Goal: Transaction & Acquisition: Purchase product/service

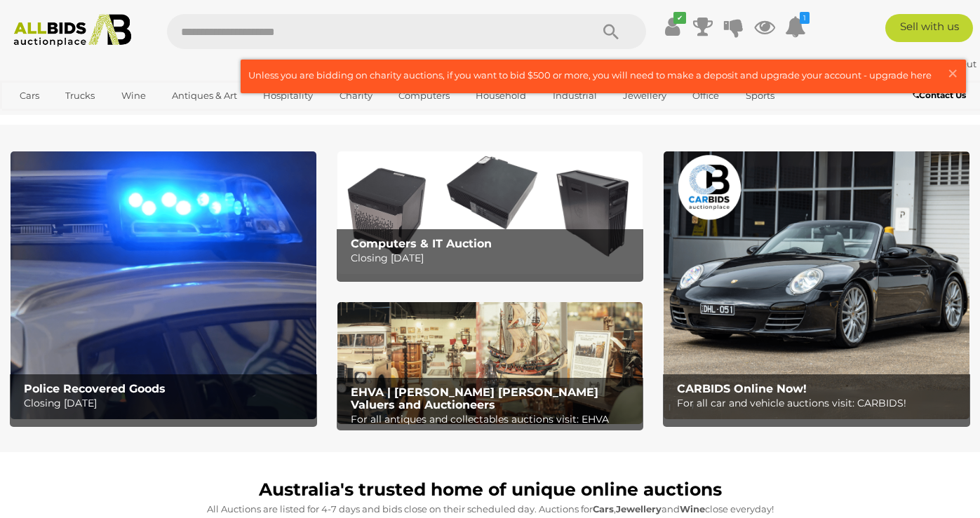
click at [214, 311] on img at bounding box center [164, 285] width 306 height 268
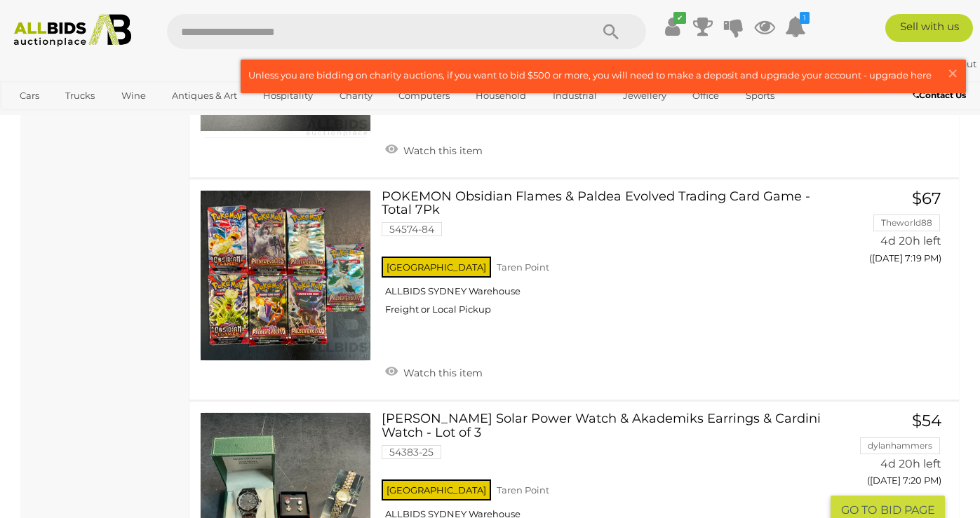
scroll to position [4331, 0]
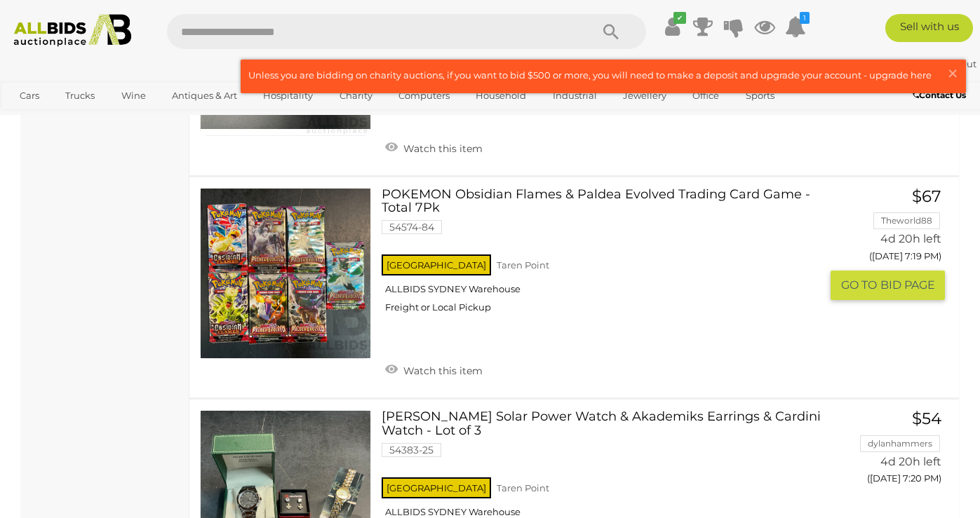
click at [320, 215] on link at bounding box center [285, 273] width 171 height 171
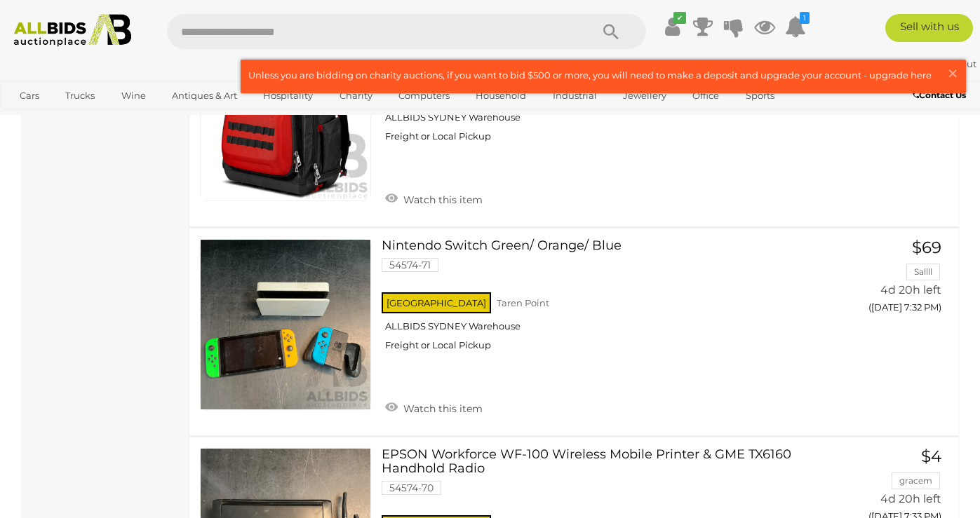
scroll to position [7345, 0]
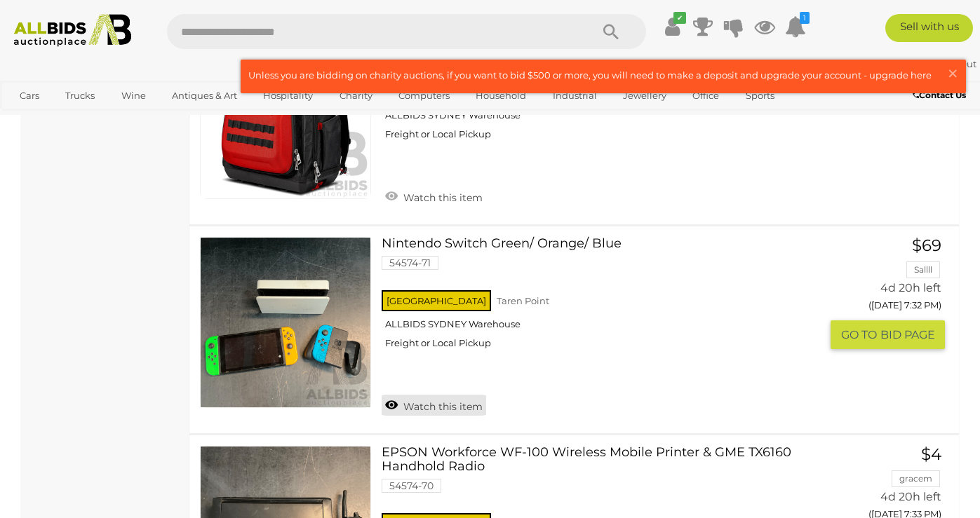
click at [460, 395] on link "Watch this item" at bounding box center [433, 405] width 104 height 21
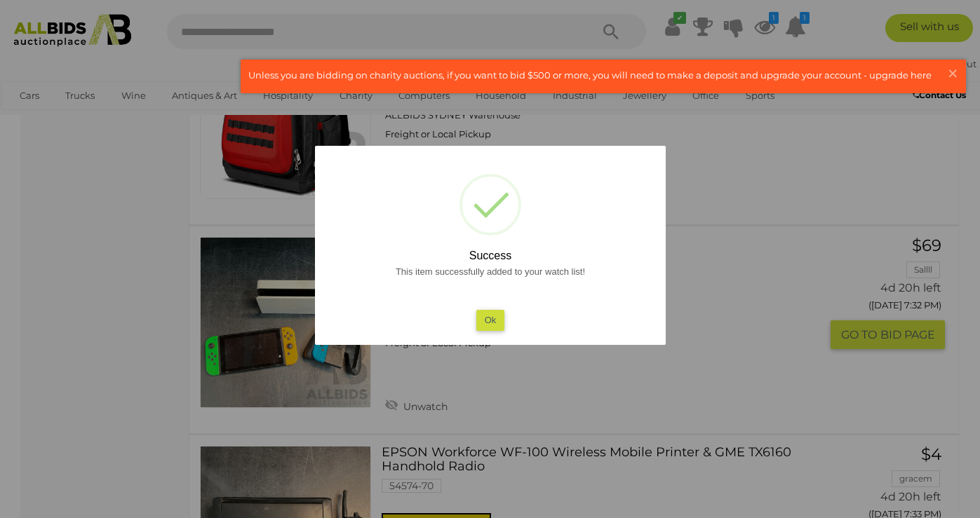
click at [494, 318] on button "Ok" at bounding box center [489, 320] width 29 height 20
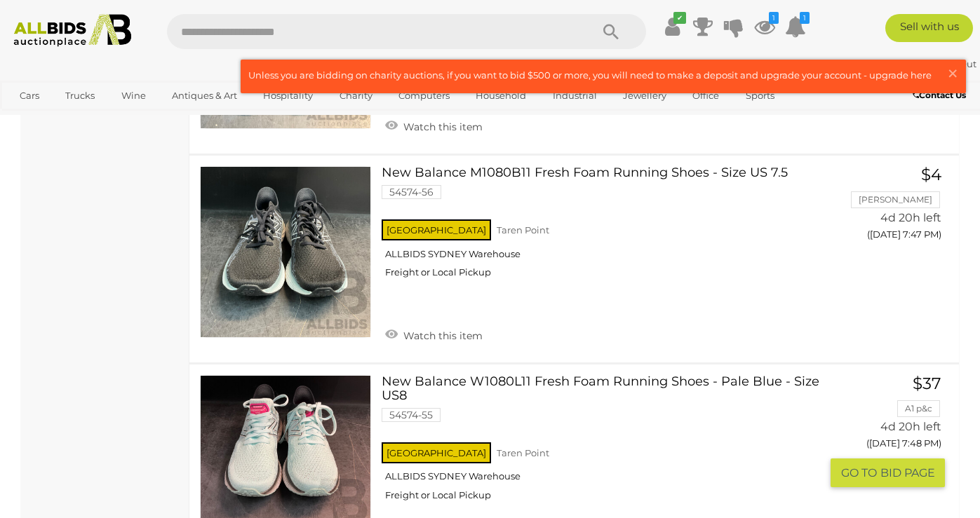
scroll to position [10623, 0]
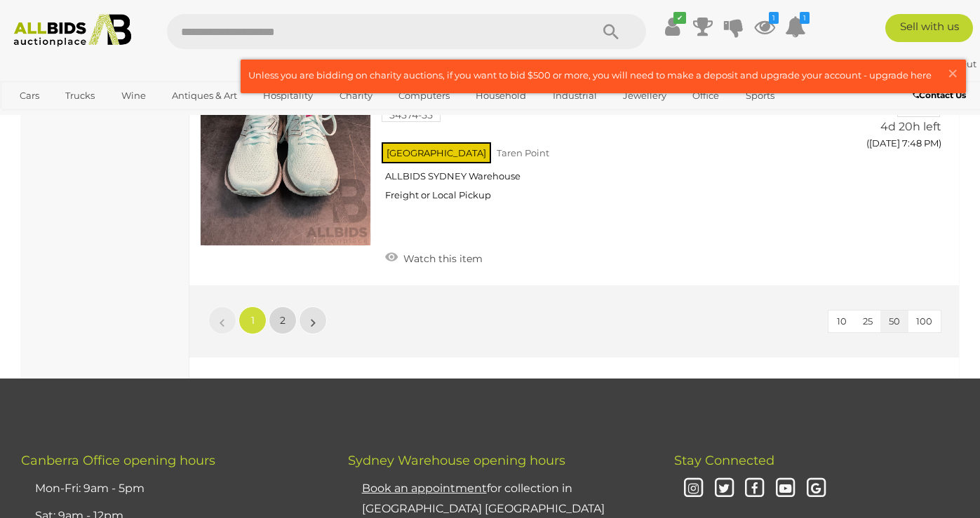
click at [291, 306] on link "2" at bounding box center [283, 320] width 28 height 28
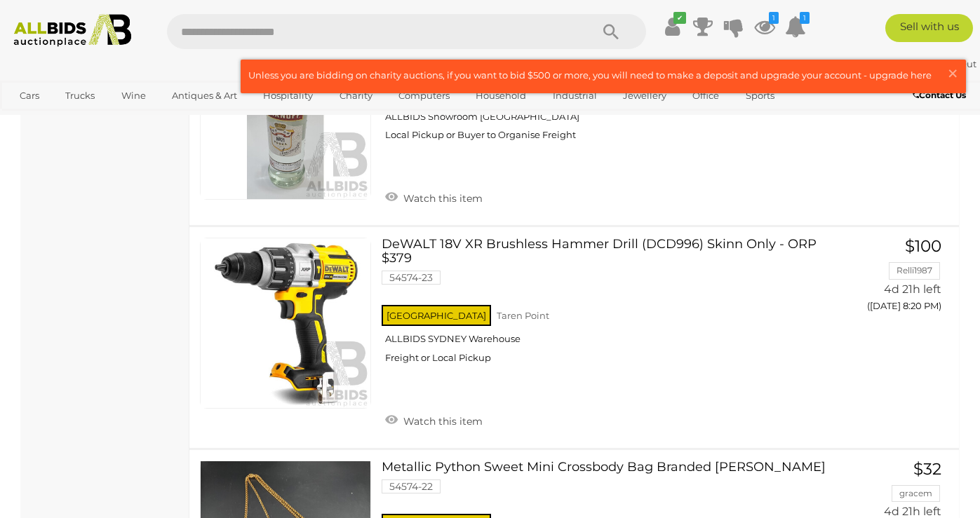
scroll to position [8148, 0]
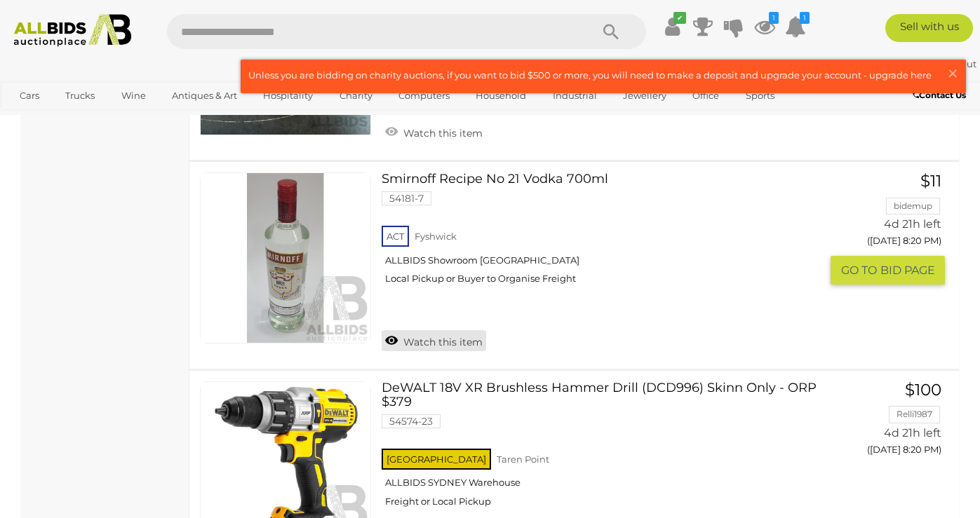
click at [394, 330] on link "Watch this item" at bounding box center [433, 340] width 104 height 21
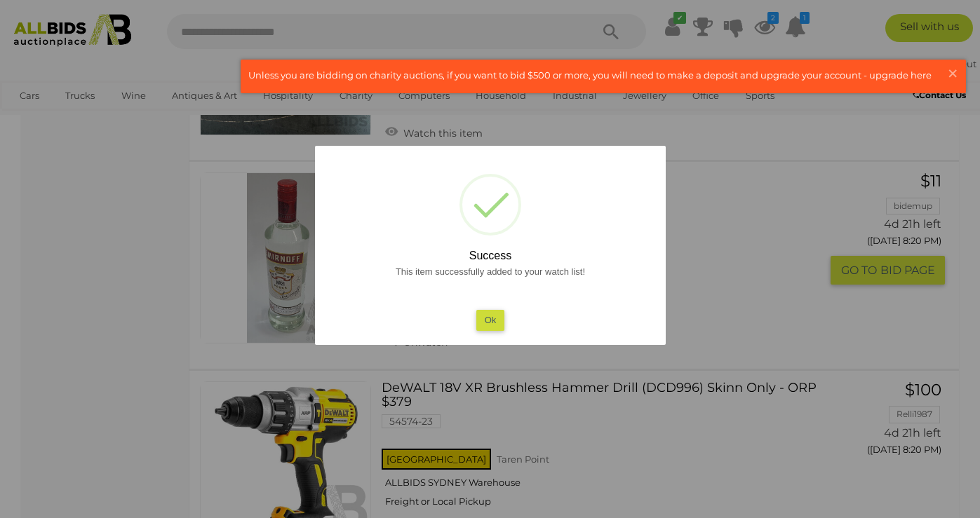
click at [483, 330] on div "This item successfully added to your watch list! Ok" at bounding box center [490, 296] width 323 height 67
click at [483, 329] on button "Ok" at bounding box center [489, 320] width 29 height 20
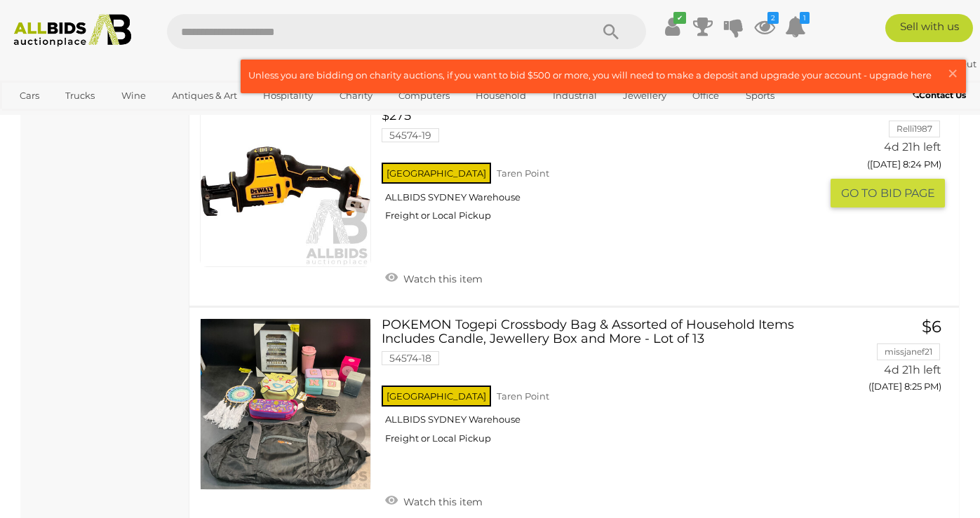
scroll to position [9300, 0]
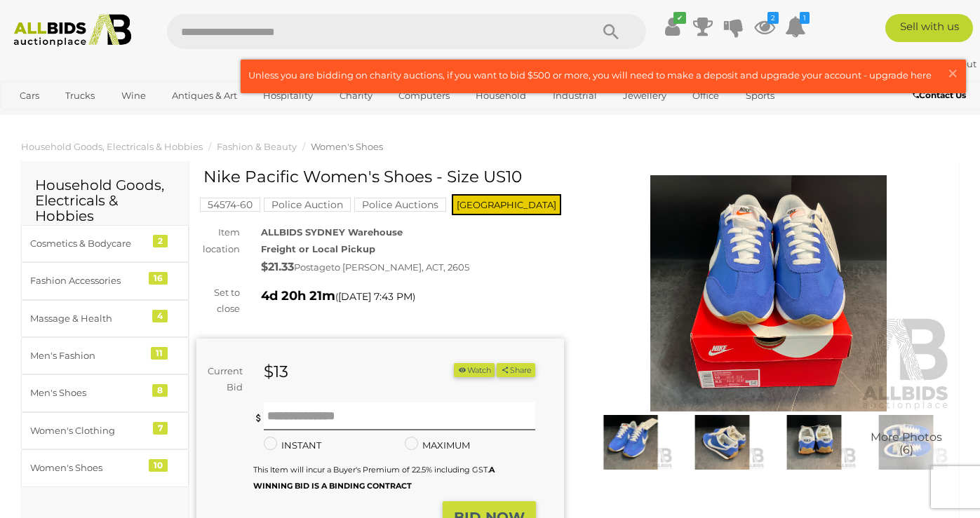
click at [723, 387] on img at bounding box center [768, 293] width 367 height 236
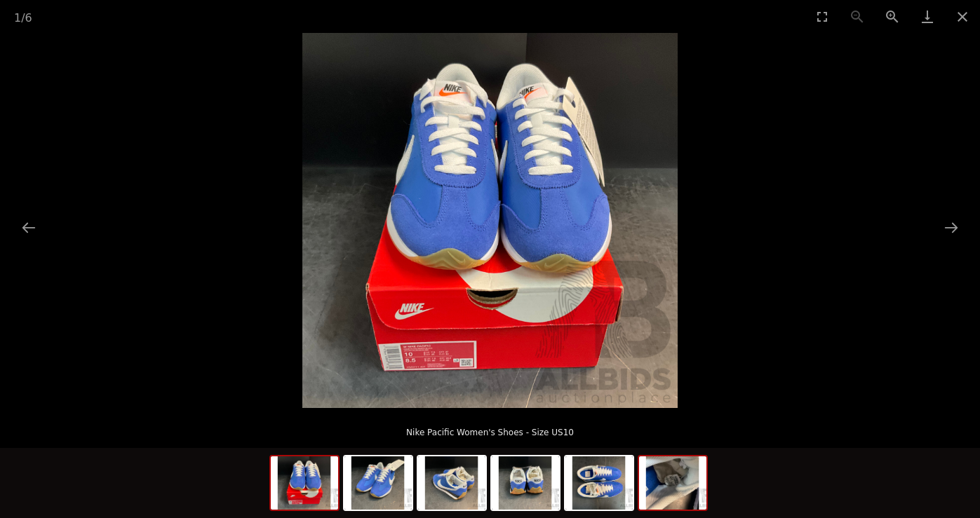
click at [654, 494] on img at bounding box center [672, 482] width 67 height 53
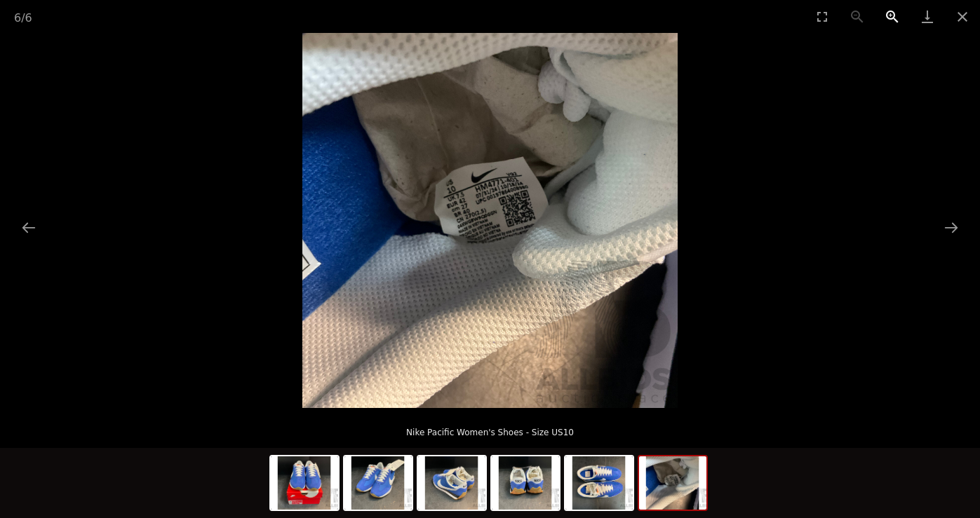
click at [888, 13] on button "Zoom in" at bounding box center [891, 16] width 35 height 33
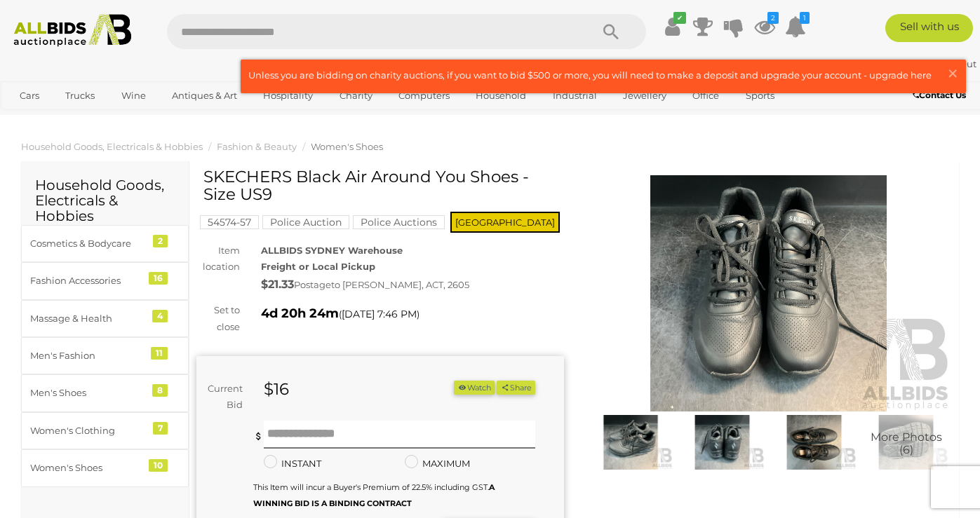
click at [714, 457] on img at bounding box center [721, 442] width 85 height 55
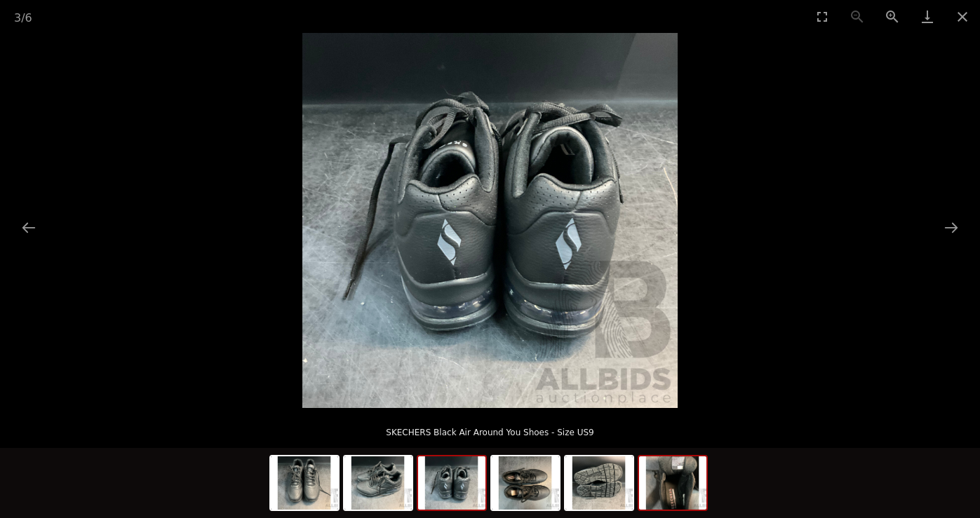
click at [684, 480] on img at bounding box center [672, 482] width 67 height 53
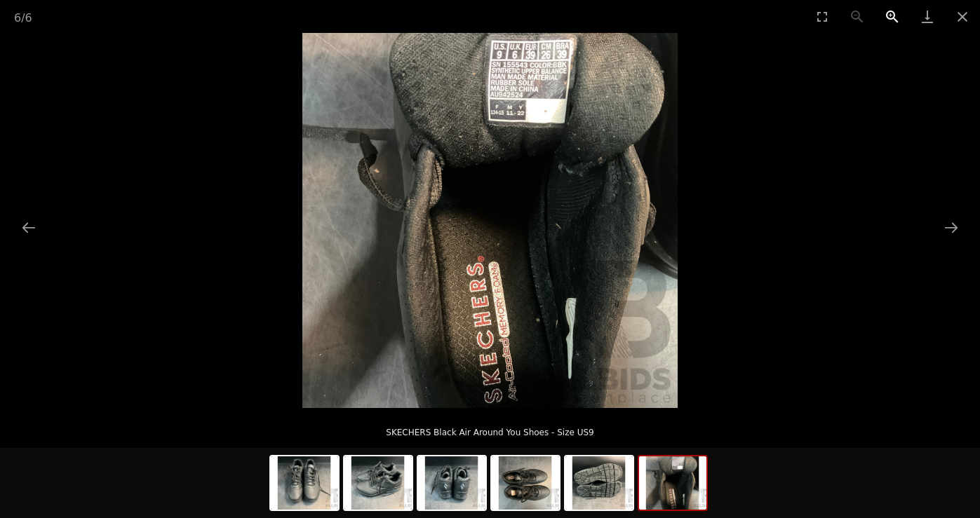
click at [888, 17] on button "Zoom in" at bounding box center [891, 16] width 35 height 33
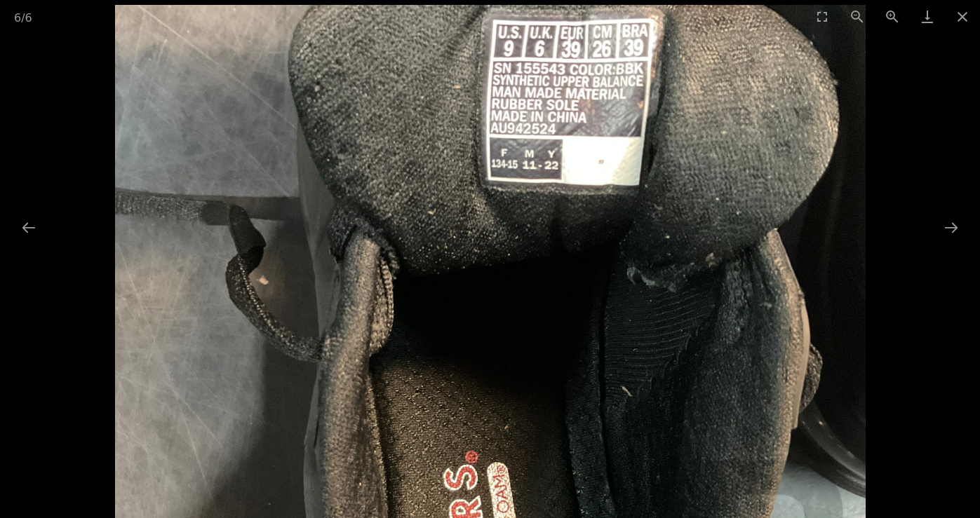
drag, startPoint x: 767, startPoint y: 97, endPoint x: 744, endPoint y: 302, distance: 206.1
click at [744, 302] on img at bounding box center [490, 380] width 750 height 750
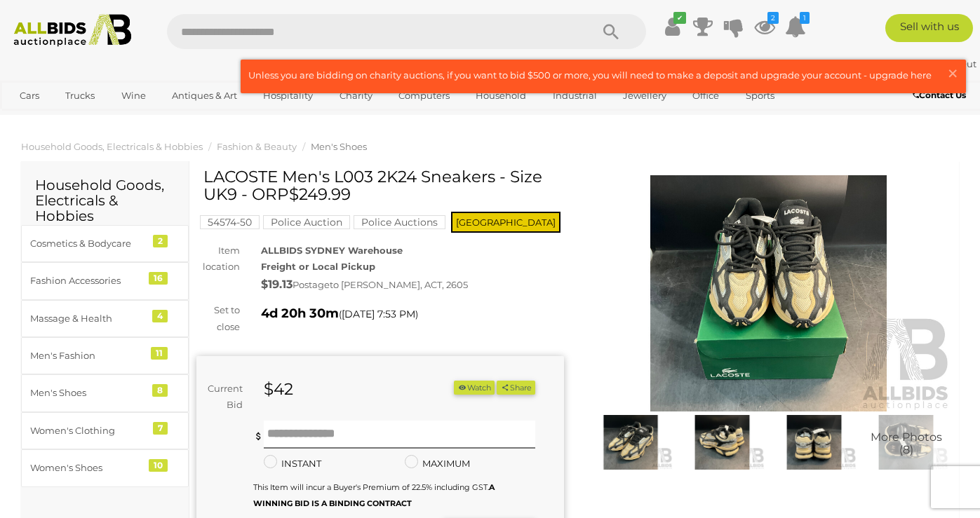
click at [834, 441] on img at bounding box center [813, 442] width 85 height 55
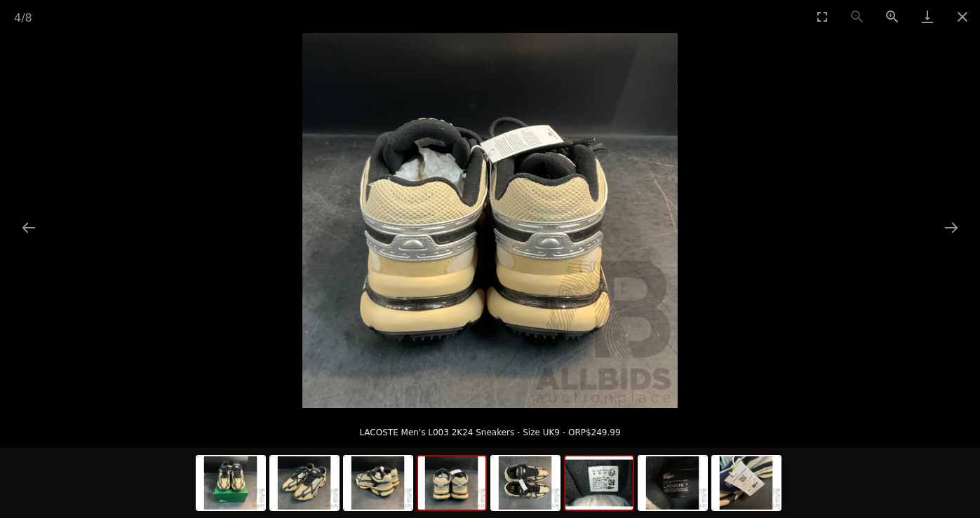
click at [615, 464] on img at bounding box center [598, 482] width 67 height 53
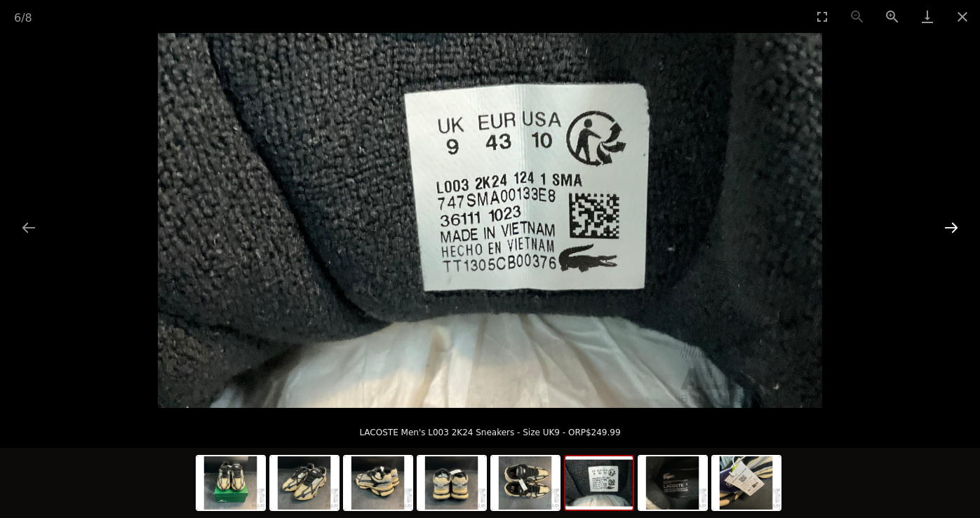
click at [947, 226] on button "Next slide" at bounding box center [950, 227] width 29 height 27
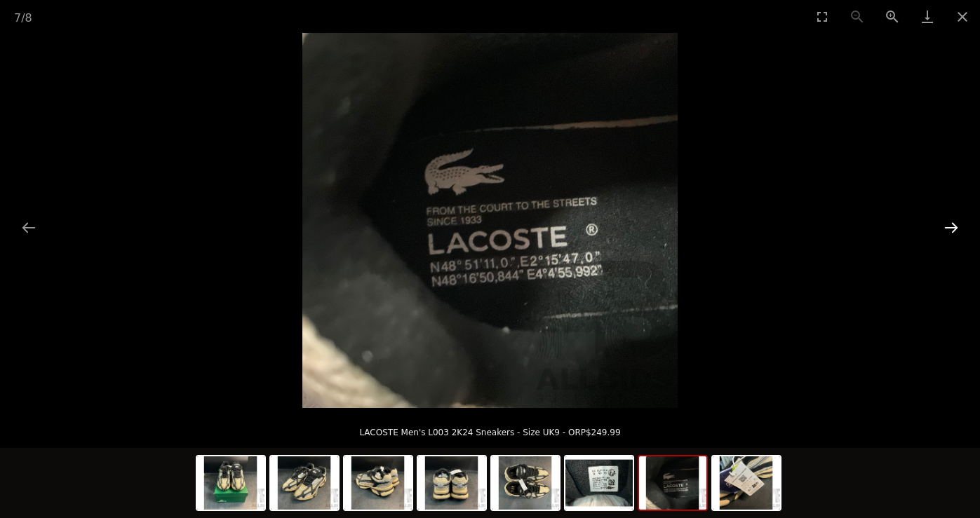
click at [947, 226] on button "Next slide" at bounding box center [950, 227] width 29 height 27
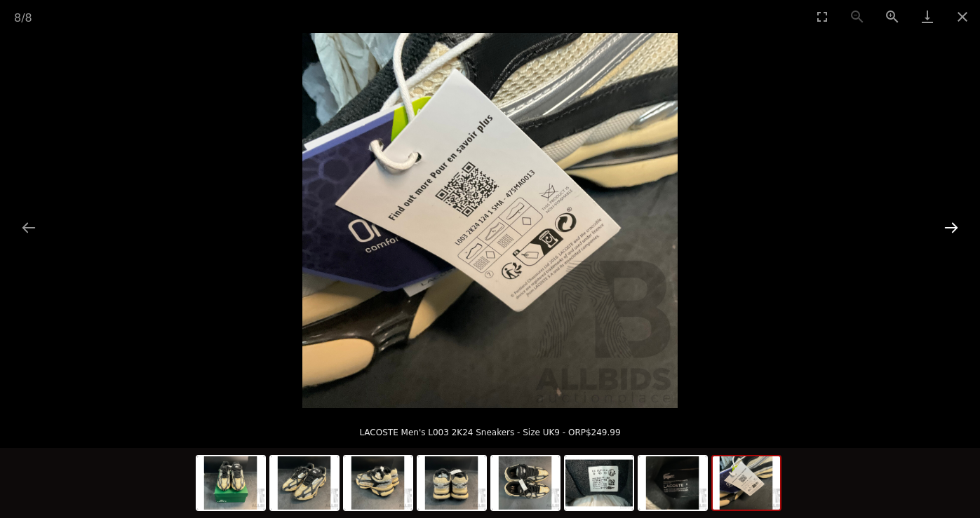
click at [947, 226] on button "Next slide" at bounding box center [950, 227] width 29 height 27
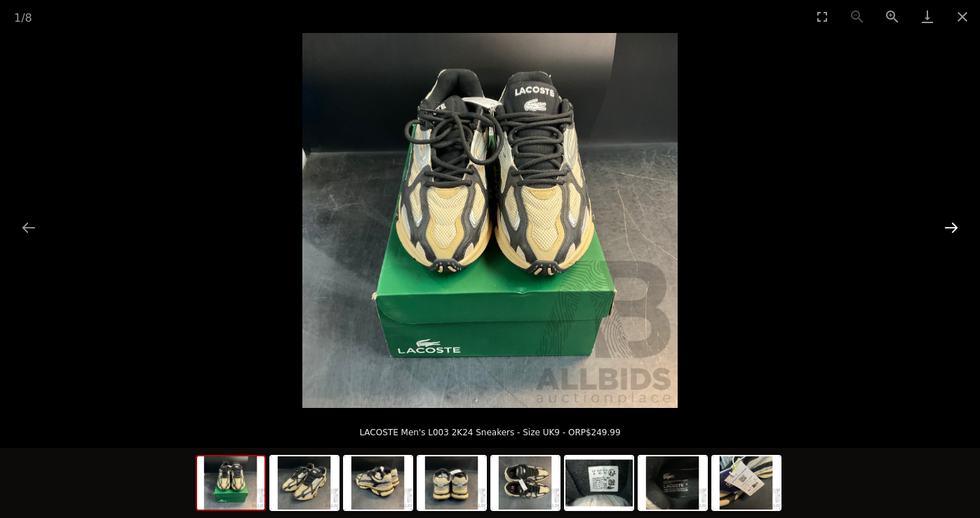
click at [947, 226] on button "Next slide" at bounding box center [950, 227] width 29 height 27
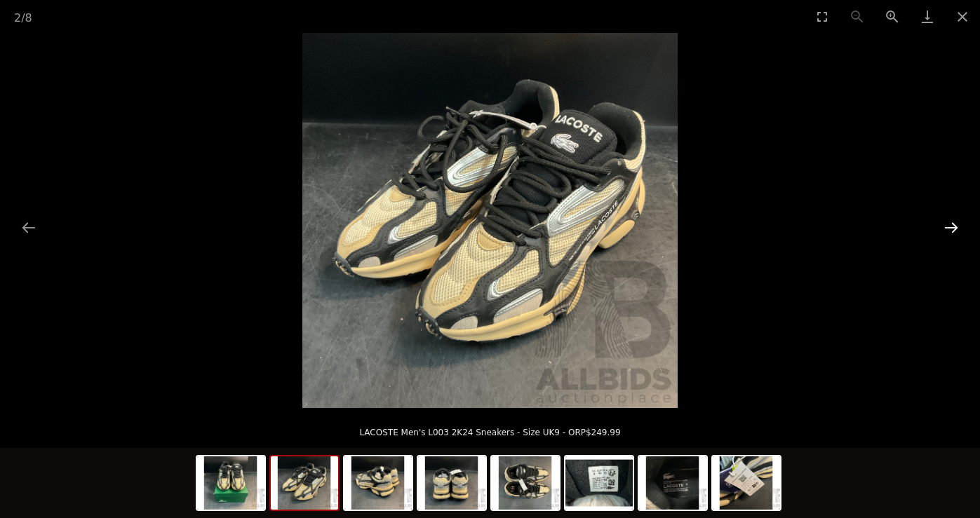
click at [945, 226] on button "Next slide" at bounding box center [950, 227] width 29 height 27
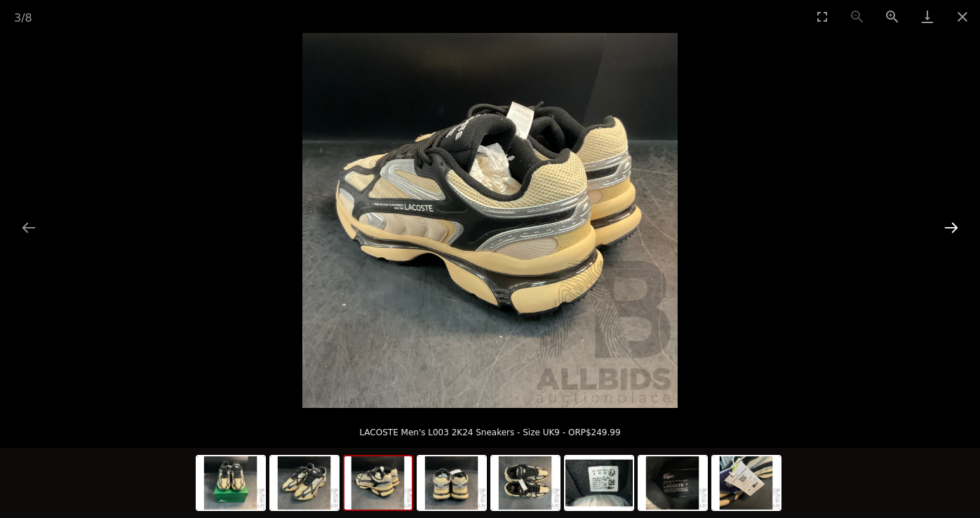
click at [945, 227] on button "Next slide" at bounding box center [950, 227] width 29 height 27
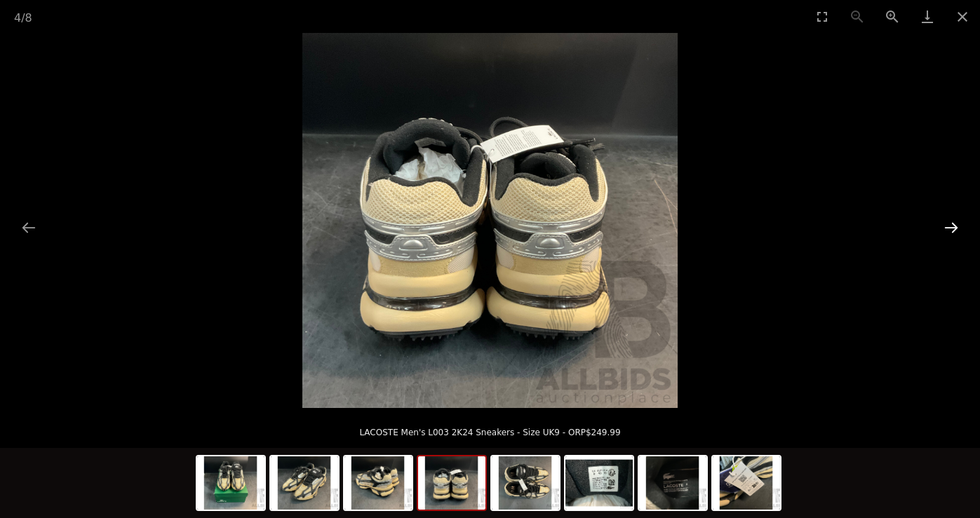
click at [945, 227] on button "Next slide" at bounding box center [950, 227] width 29 height 27
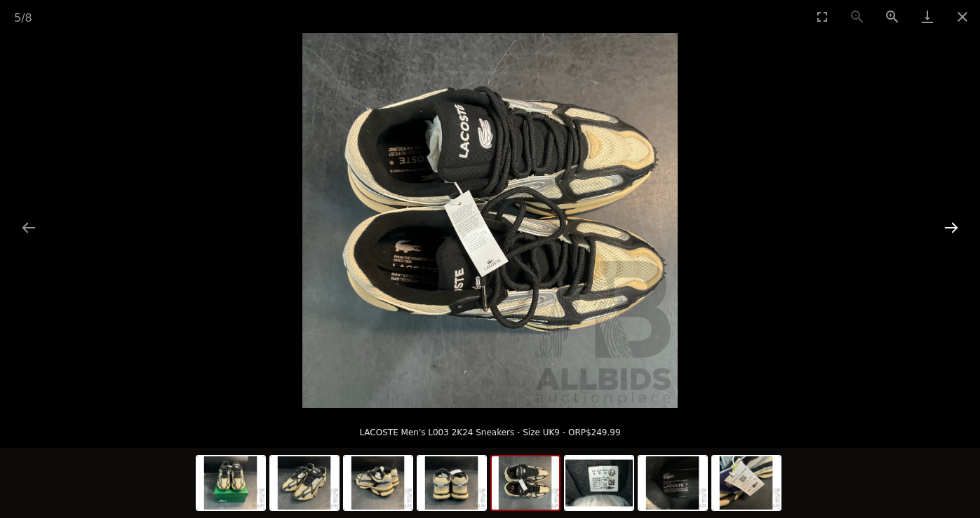
click at [945, 227] on button "Next slide" at bounding box center [950, 227] width 29 height 27
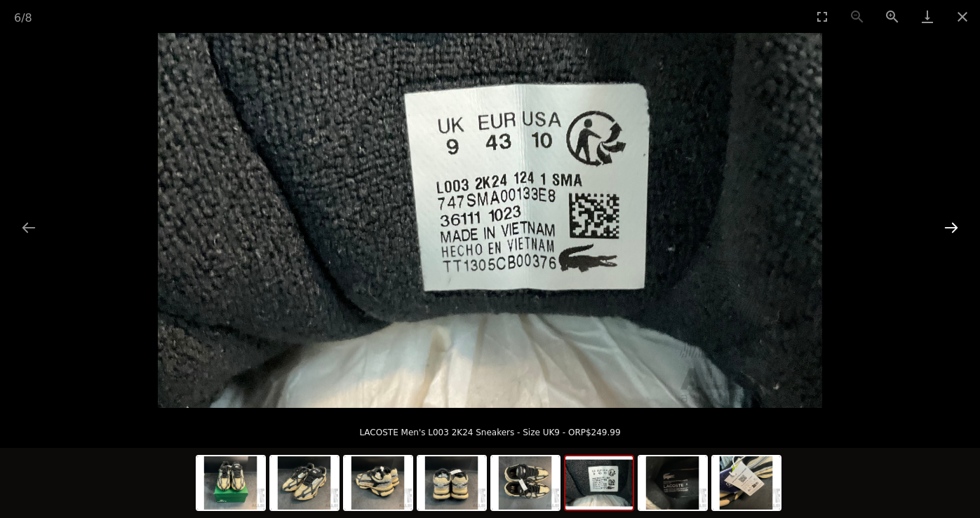
click at [945, 227] on button "Next slide" at bounding box center [950, 227] width 29 height 27
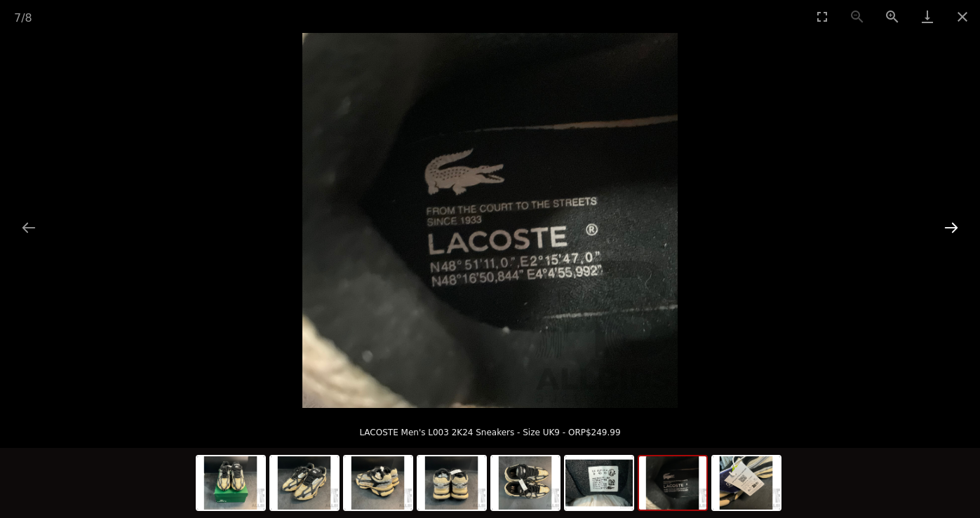
click at [945, 227] on button "Next slide" at bounding box center [950, 227] width 29 height 27
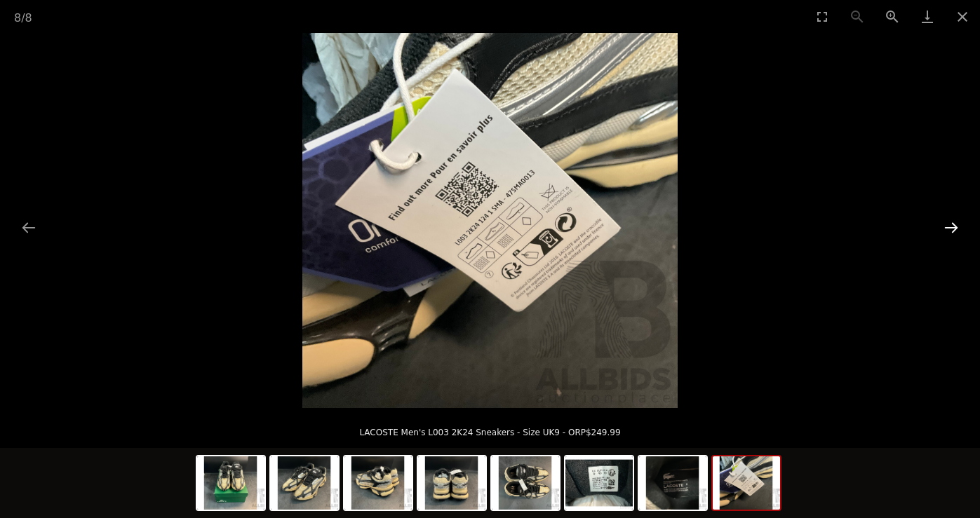
click at [944, 227] on button "Next slide" at bounding box center [950, 227] width 29 height 27
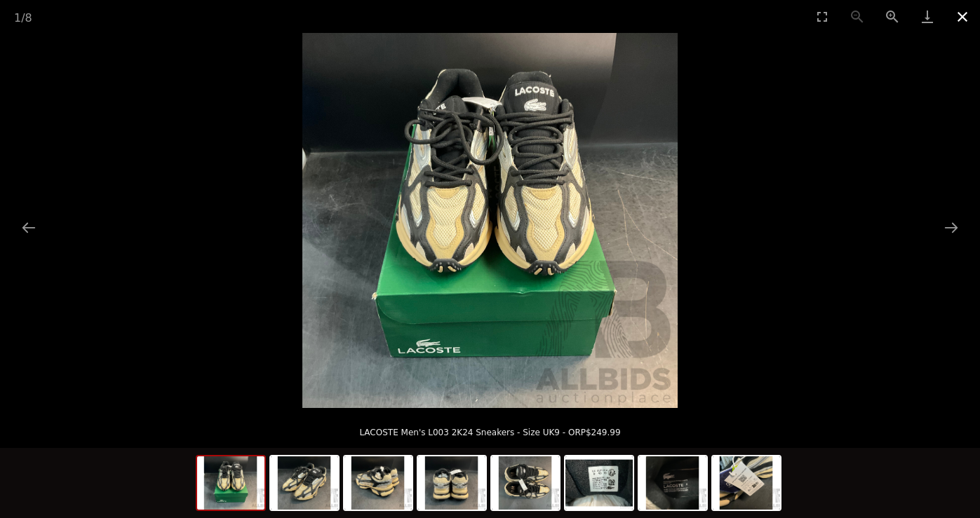
click at [964, 15] on button "Close gallery" at bounding box center [962, 16] width 35 height 33
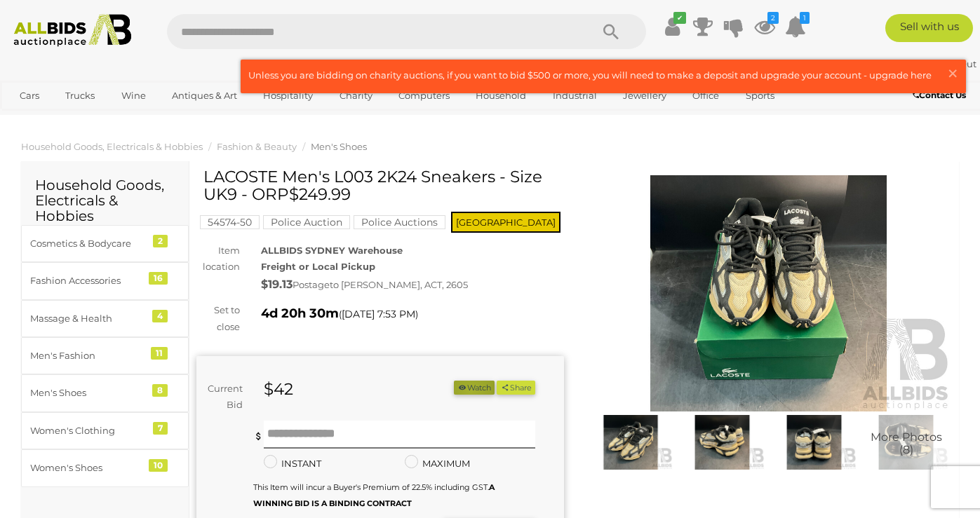
click at [465, 391] on button "Watch" at bounding box center [474, 388] width 41 height 15
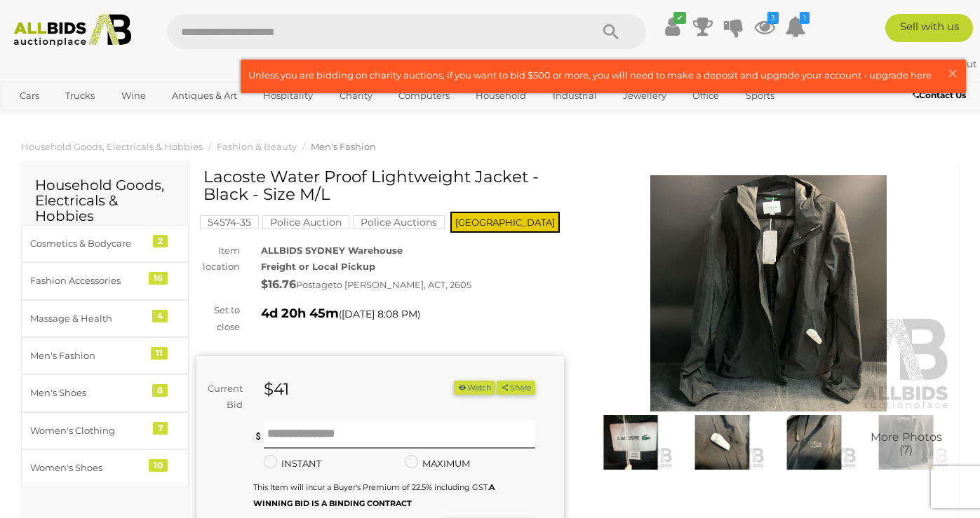
click at [727, 306] on img at bounding box center [768, 293] width 367 height 236
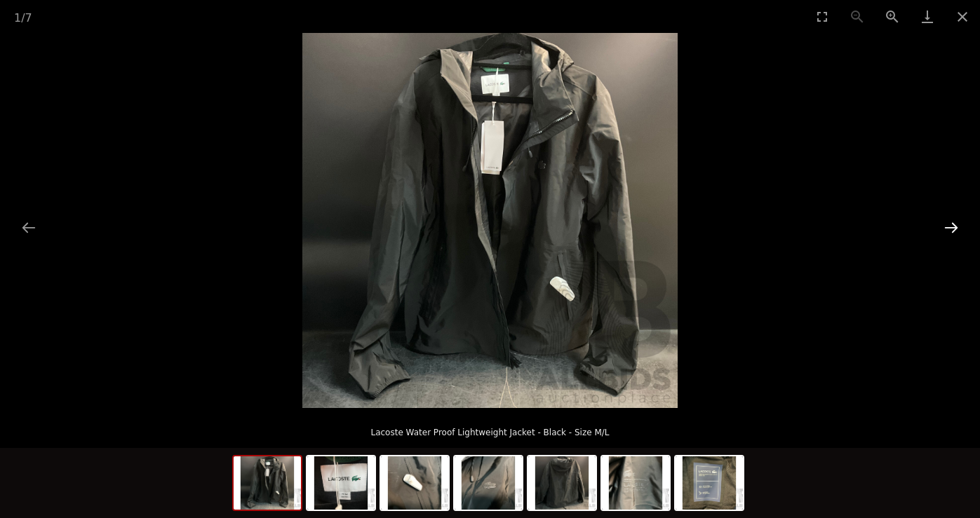
click at [950, 230] on button "Next slide" at bounding box center [950, 227] width 29 height 27
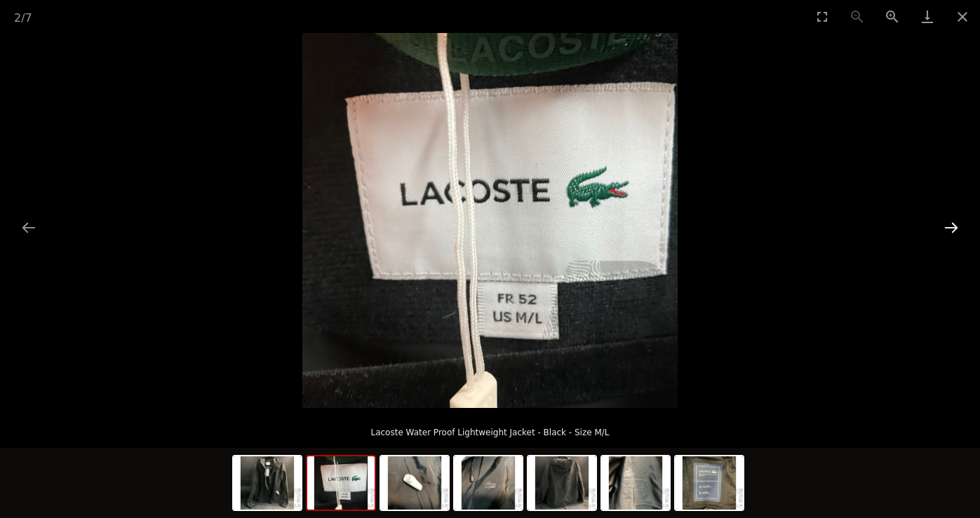
click at [950, 229] on button "Next slide" at bounding box center [950, 227] width 29 height 27
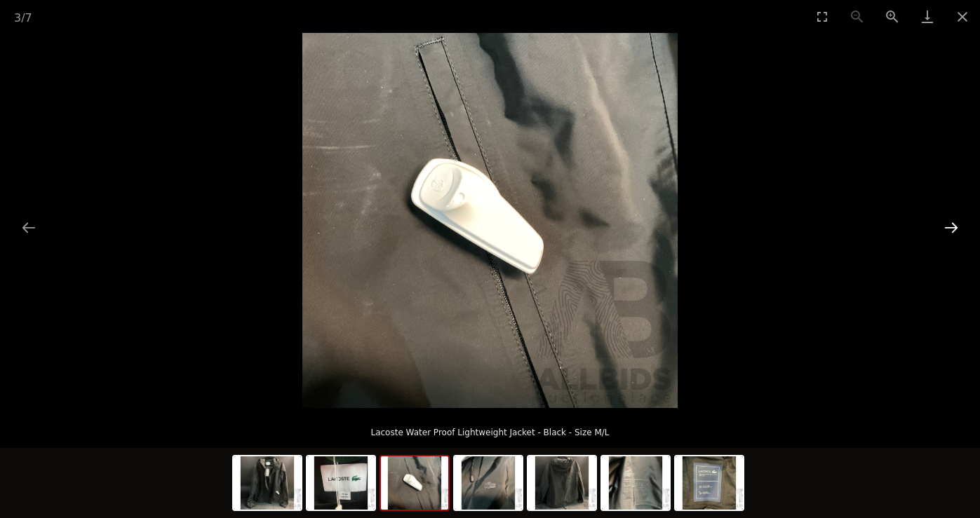
click at [950, 229] on button "Next slide" at bounding box center [950, 227] width 29 height 27
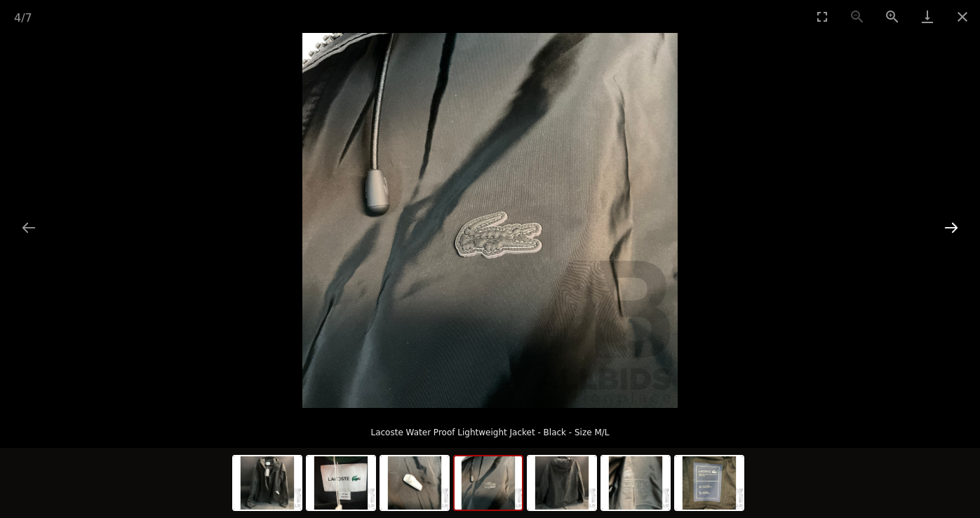
click at [950, 229] on button "Next slide" at bounding box center [950, 227] width 29 height 27
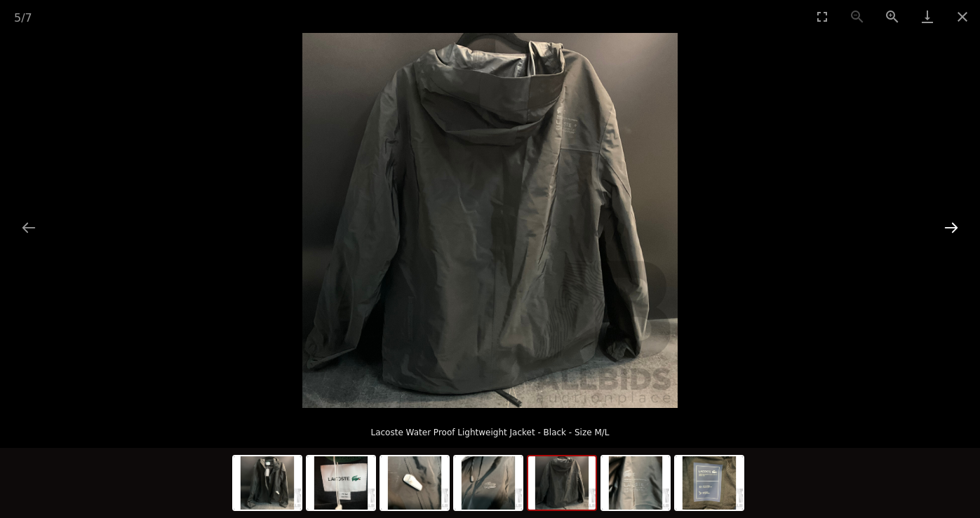
click at [950, 229] on button "Next slide" at bounding box center [950, 227] width 29 height 27
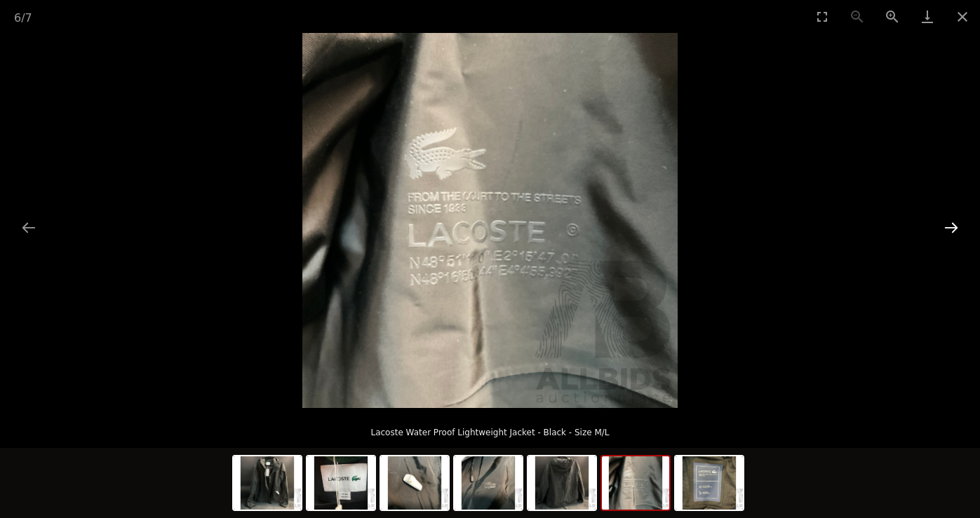
click at [950, 229] on button "Next slide" at bounding box center [950, 227] width 29 height 27
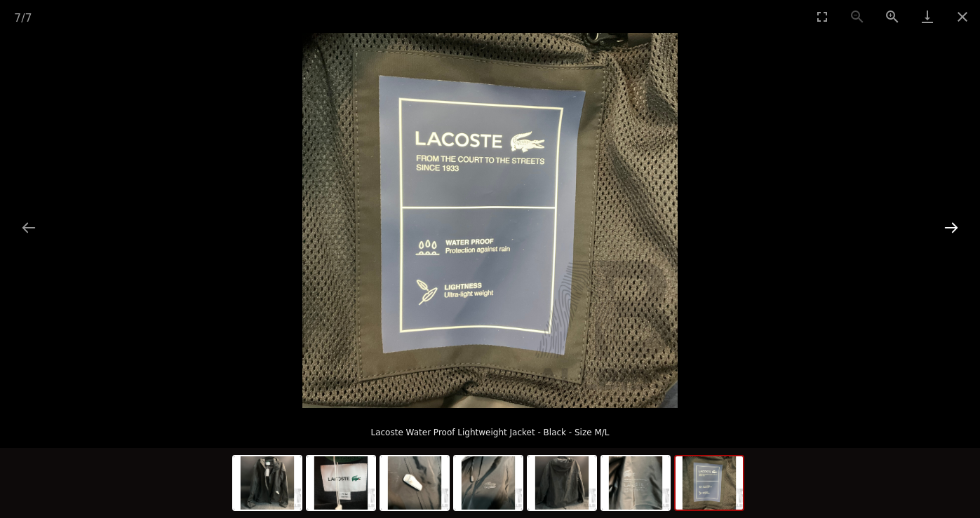
click at [950, 229] on button "Next slide" at bounding box center [950, 227] width 29 height 27
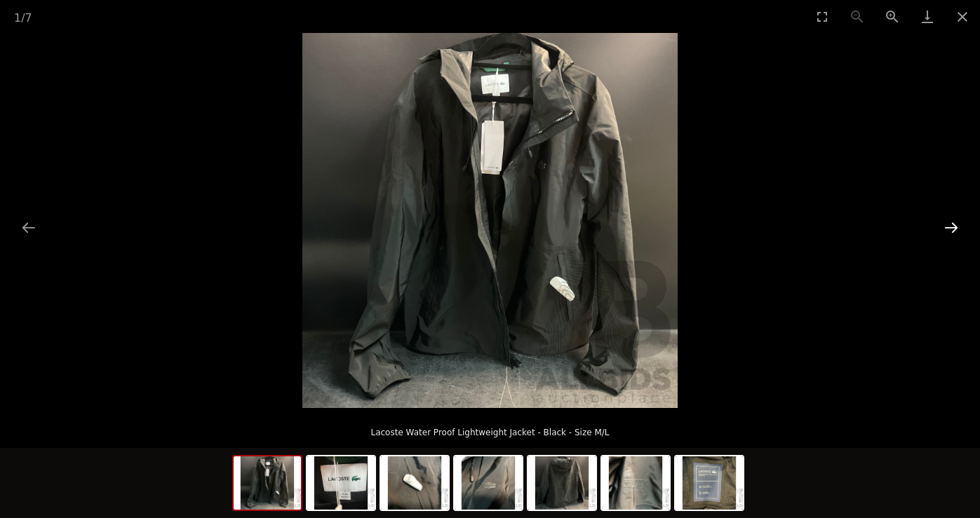
click at [950, 229] on button "Next slide" at bounding box center [950, 227] width 29 height 27
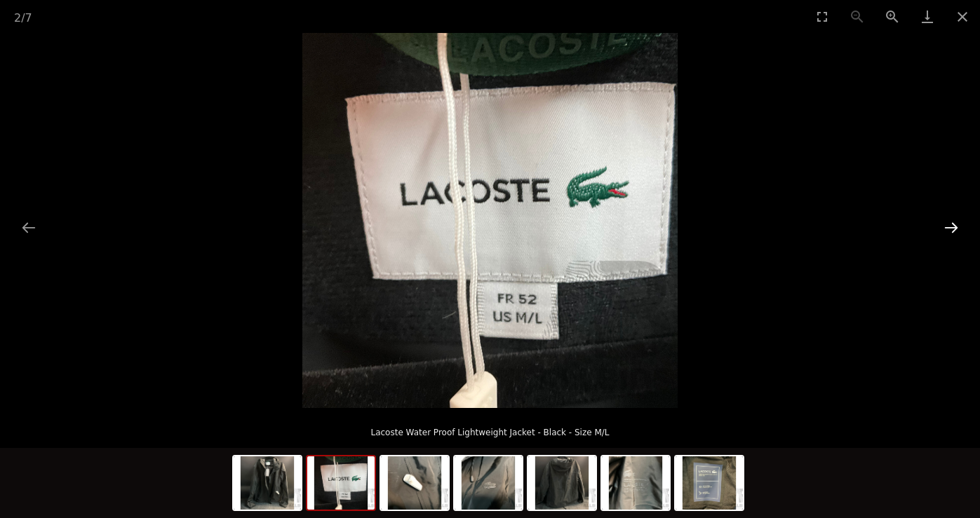
click at [950, 229] on button "Next slide" at bounding box center [950, 227] width 29 height 27
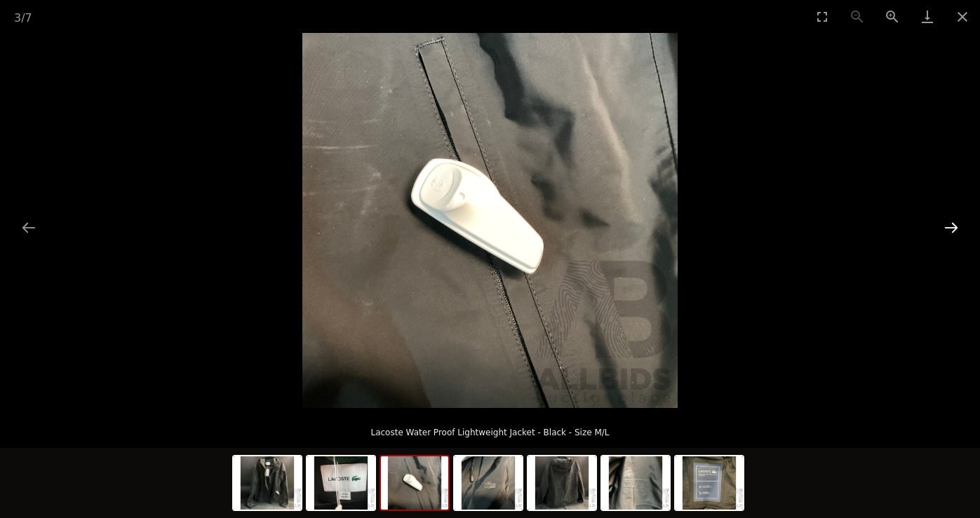
click at [950, 229] on button "Next slide" at bounding box center [950, 227] width 29 height 27
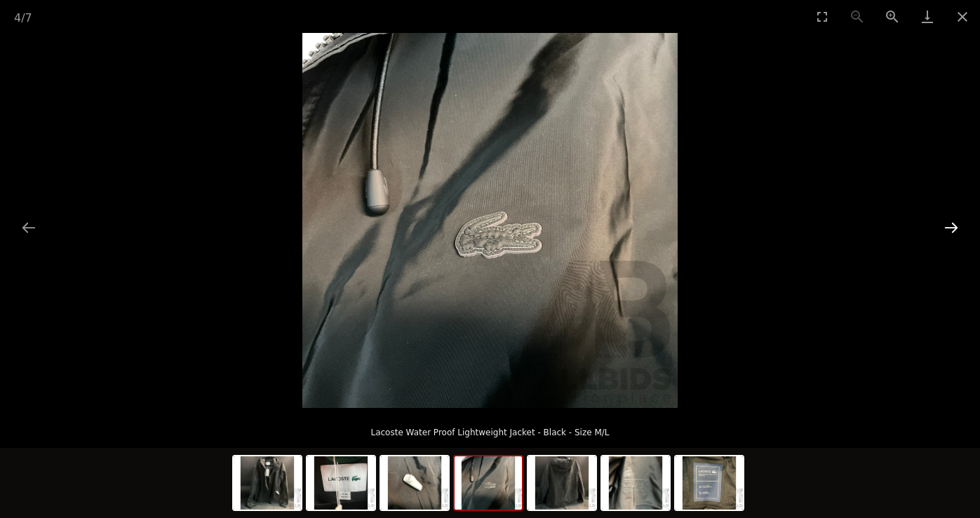
click at [956, 230] on button "Next slide" at bounding box center [950, 227] width 29 height 27
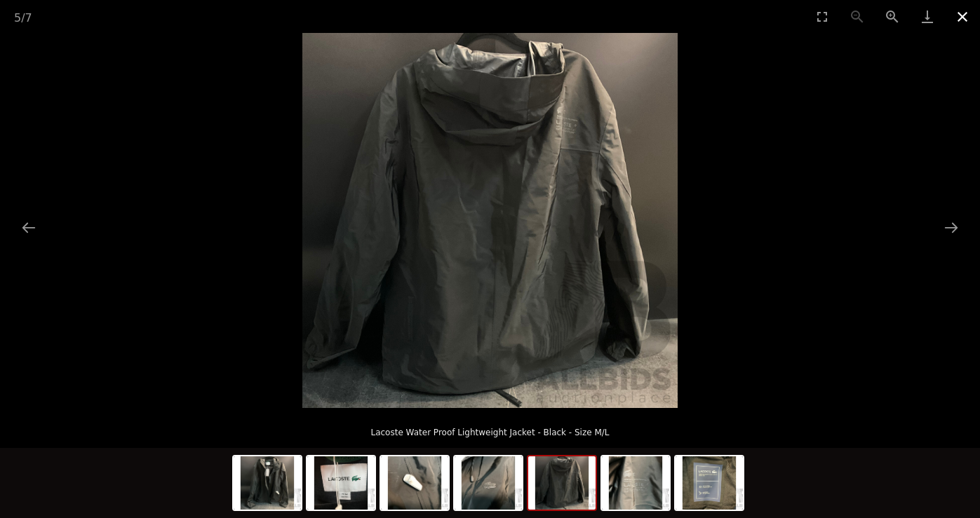
click at [962, 20] on button "Close gallery" at bounding box center [962, 16] width 35 height 33
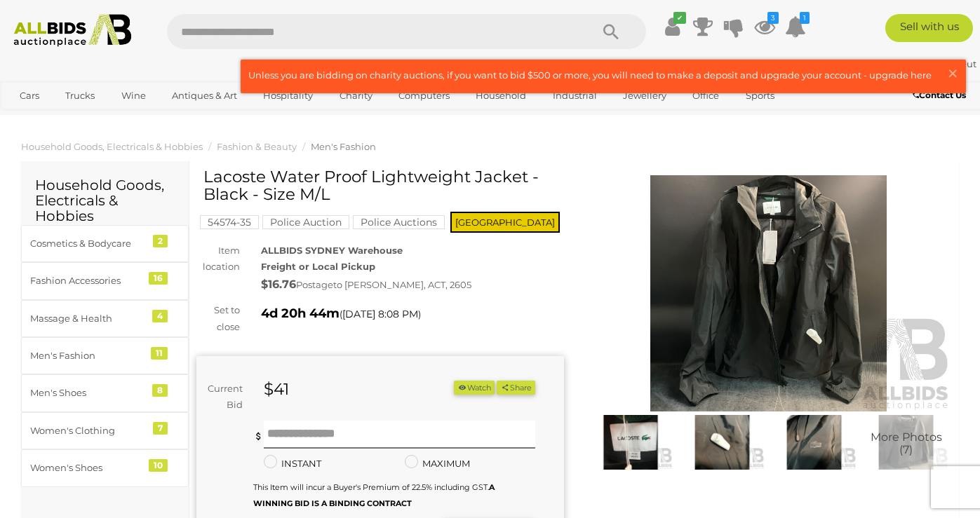
click at [477, 389] on button "Watch" at bounding box center [474, 388] width 41 height 15
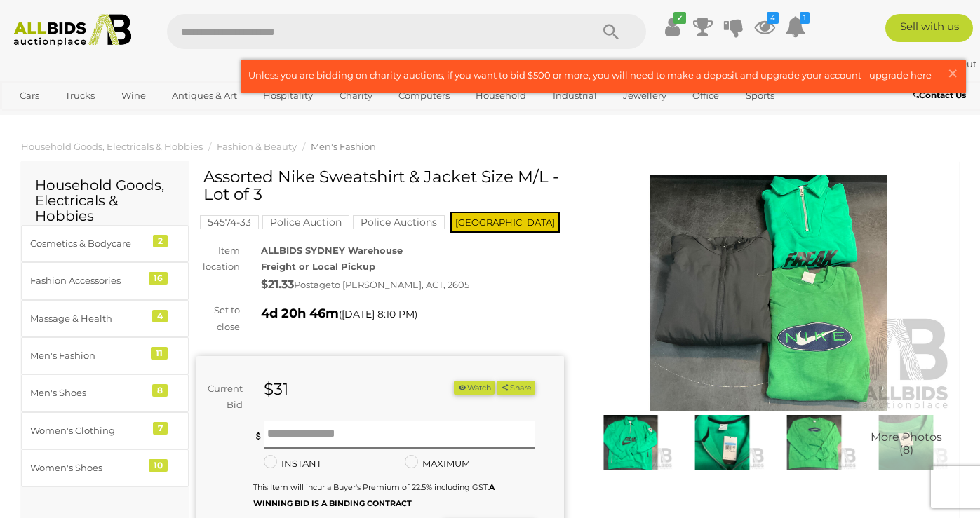
click at [719, 438] on img at bounding box center [721, 442] width 85 height 55
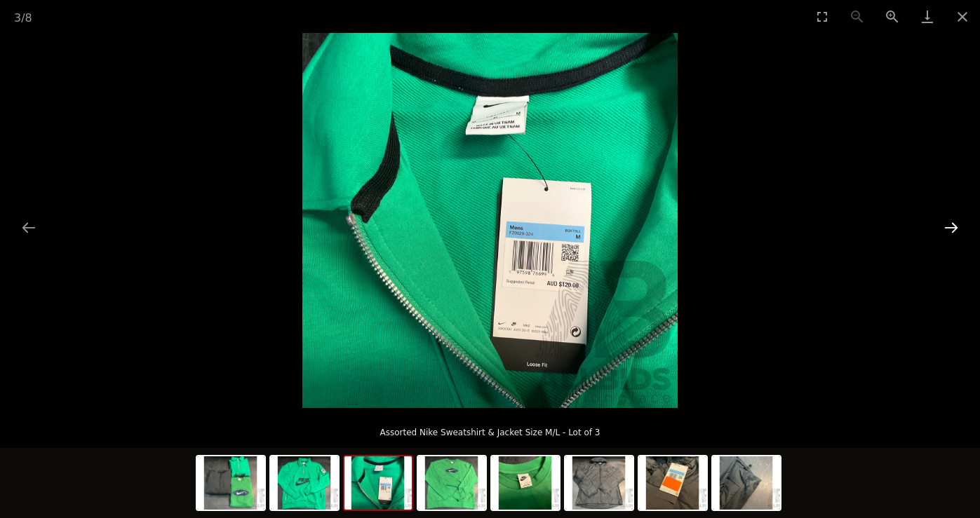
click at [953, 226] on button "Next slide" at bounding box center [950, 227] width 29 height 27
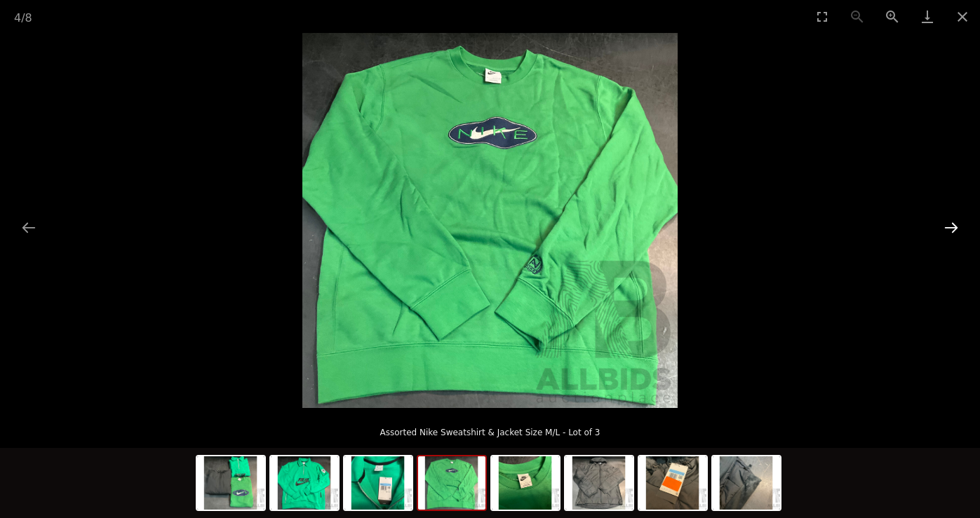
click at [953, 226] on button "Next slide" at bounding box center [950, 227] width 29 height 27
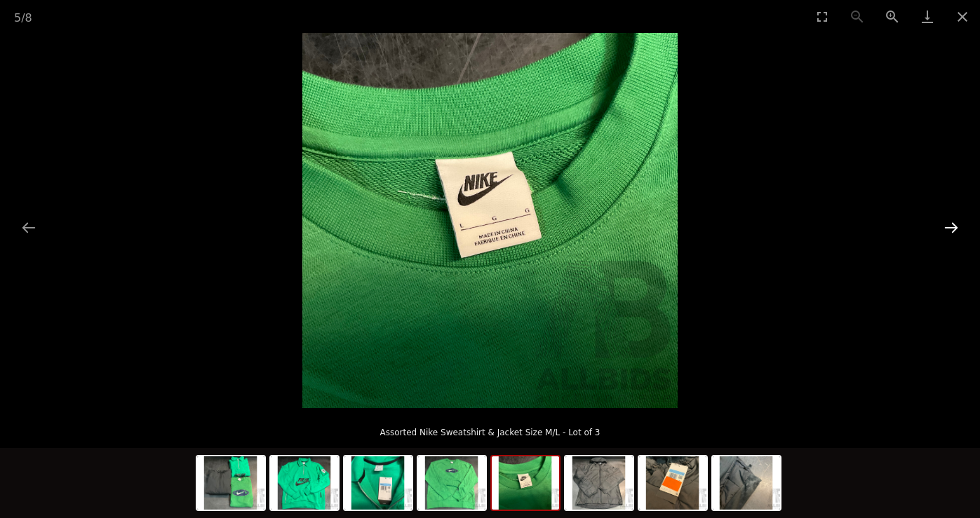
click at [953, 226] on button "Next slide" at bounding box center [950, 227] width 29 height 27
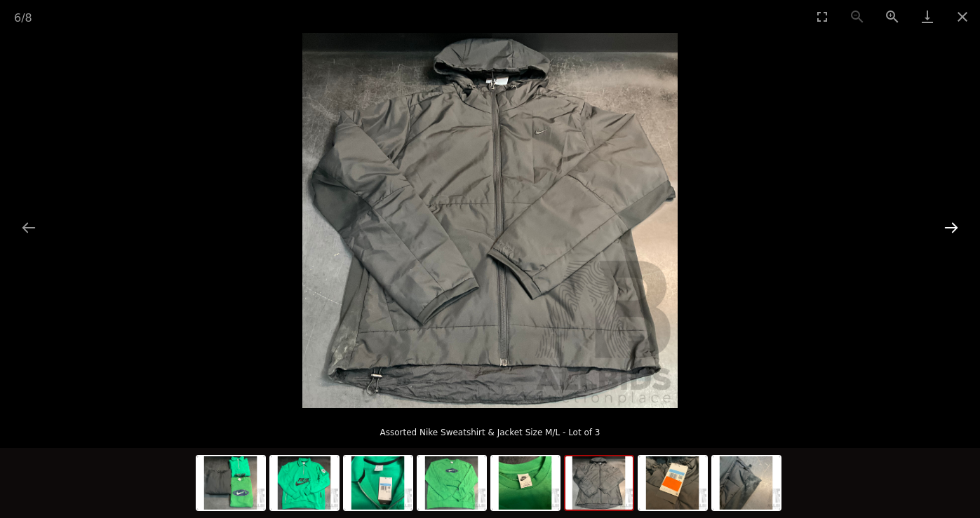
click at [953, 226] on button "Next slide" at bounding box center [950, 227] width 29 height 27
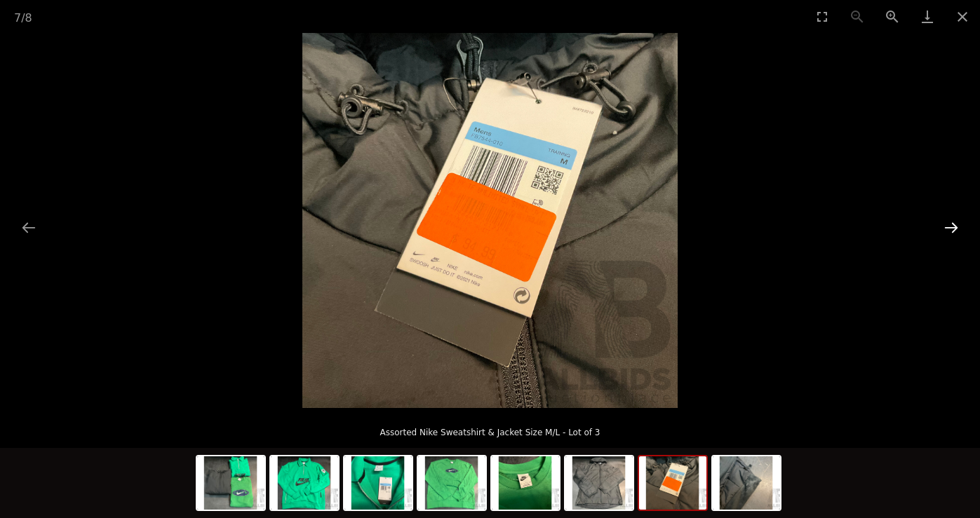
click at [953, 226] on button "Next slide" at bounding box center [950, 227] width 29 height 27
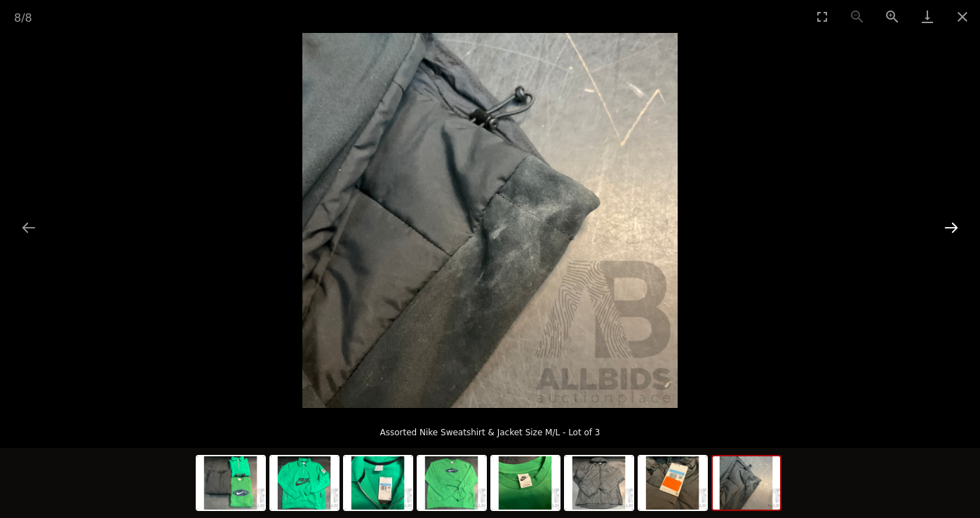
click at [953, 226] on button "Next slide" at bounding box center [950, 227] width 29 height 27
